Goal: Check status

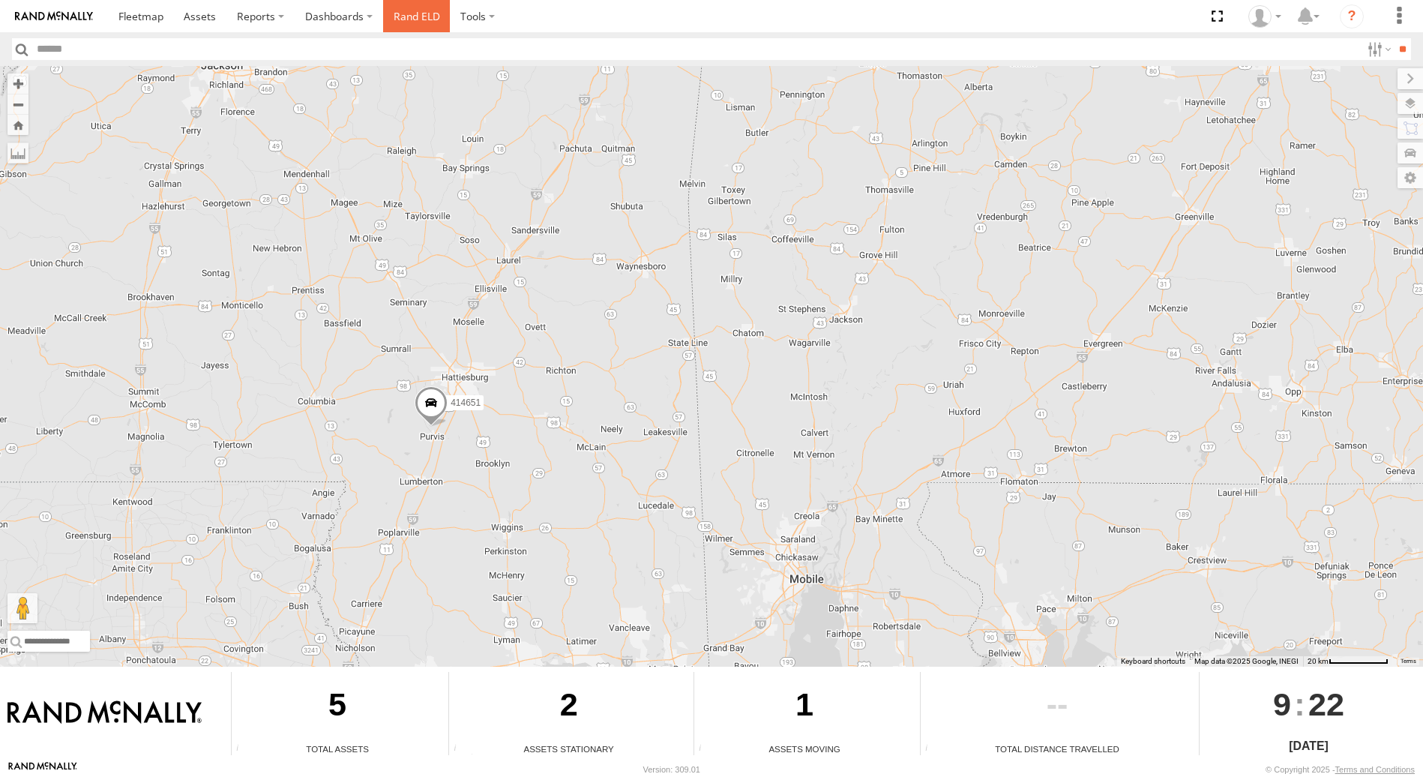
click at [417, 13] on link "Rand ELD" at bounding box center [416, 16] width 67 height 32
